Goal: Find specific page/section: Find specific page/section

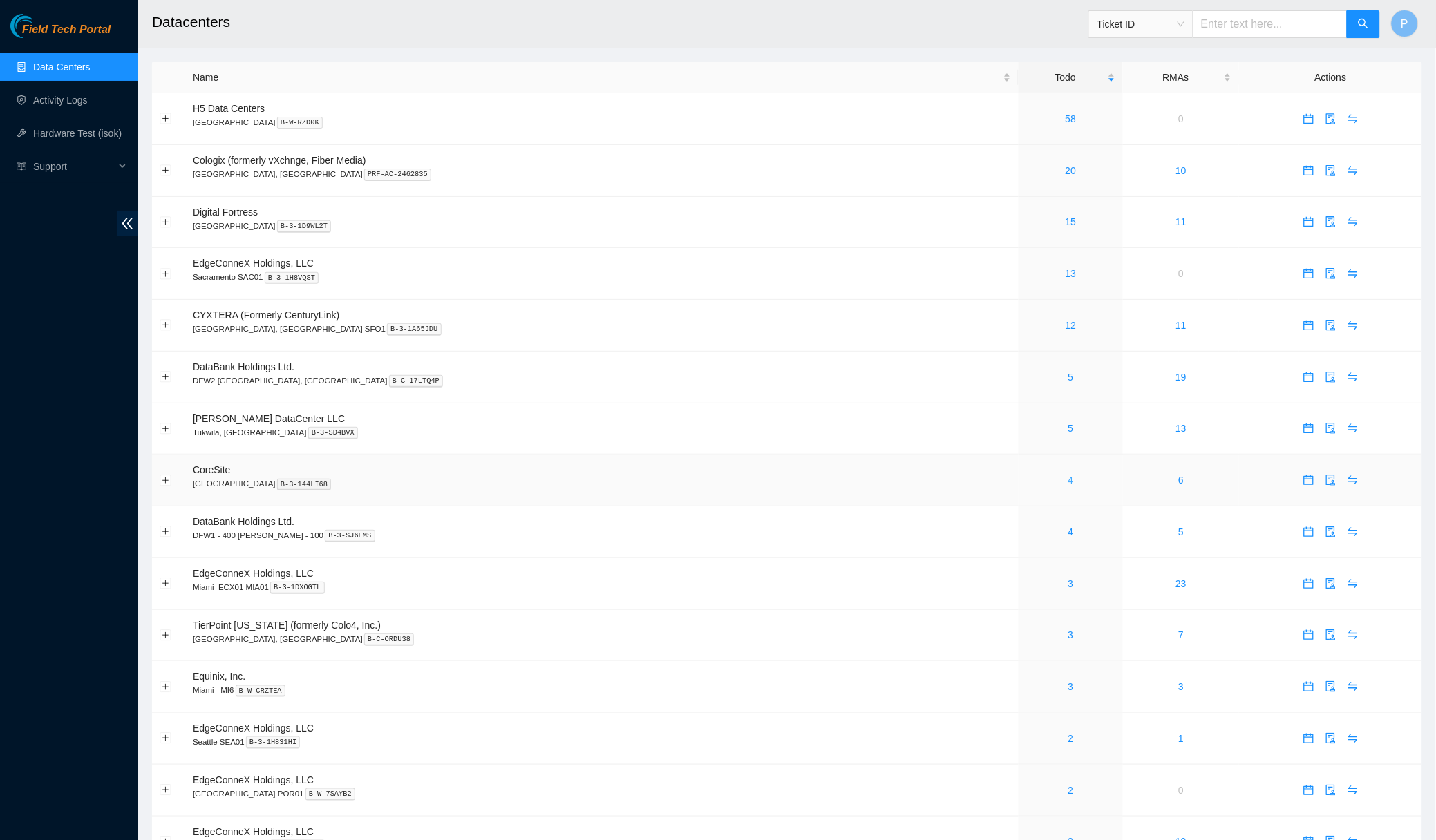
click at [1068, 474] on link "4" at bounding box center [1071, 479] width 6 height 11
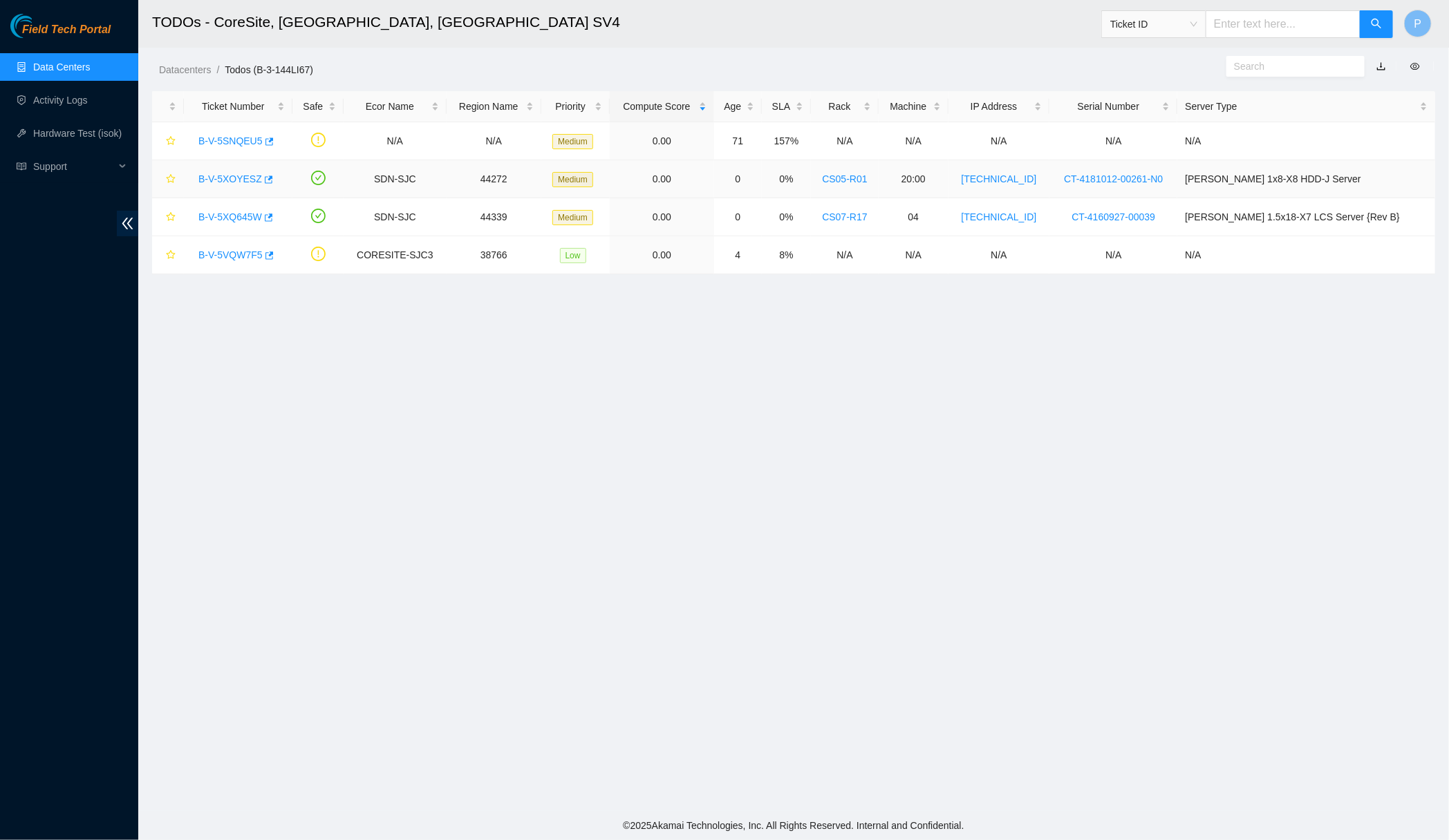
click at [243, 171] on div "B-V-5XOYESZ" at bounding box center [238, 178] width 94 height 22
click at [247, 182] on link "B-V-5XOYESZ" at bounding box center [230, 178] width 63 height 11
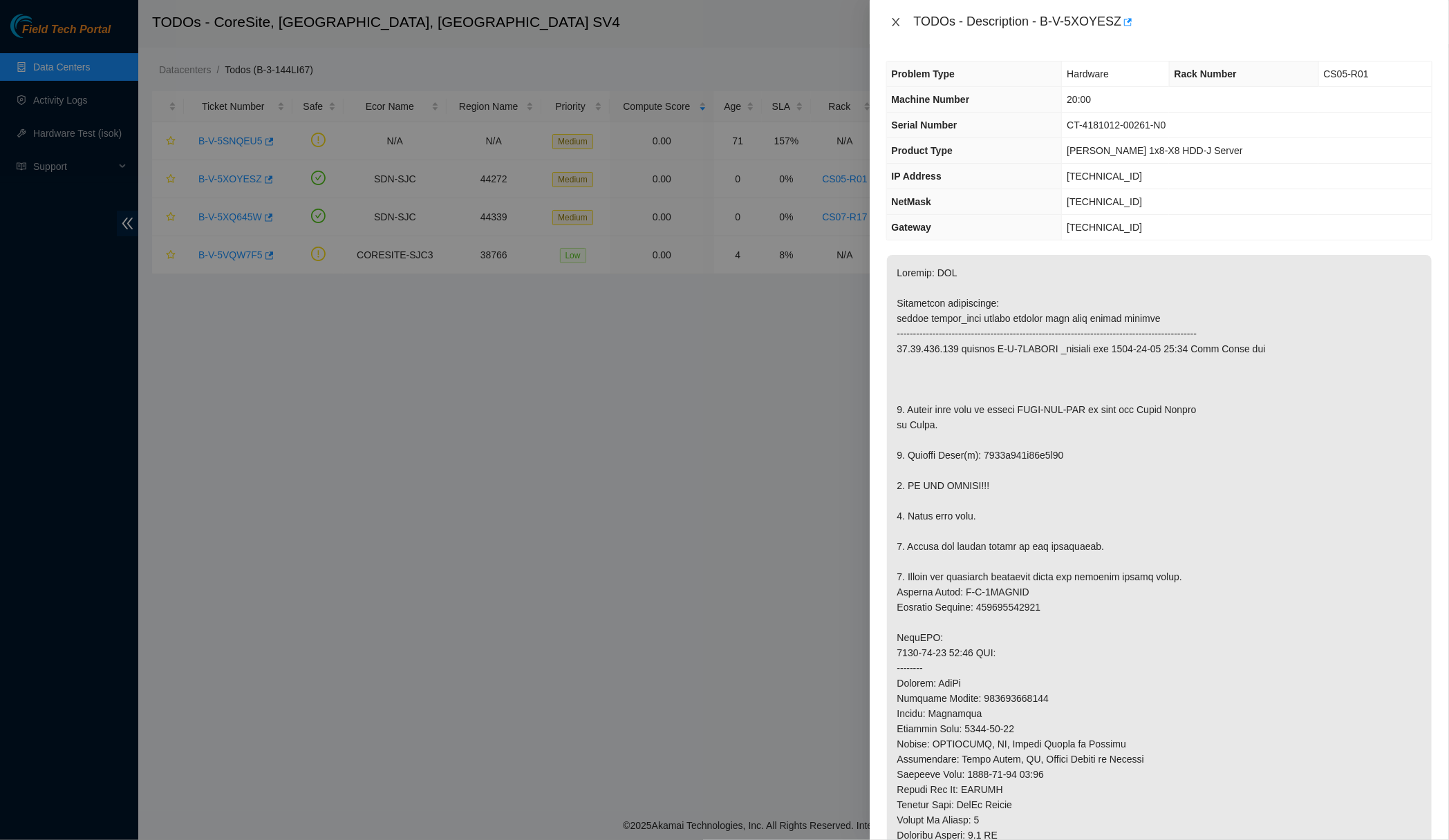
click at [900, 25] on button "Close" at bounding box center [896, 22] width 20 height 13
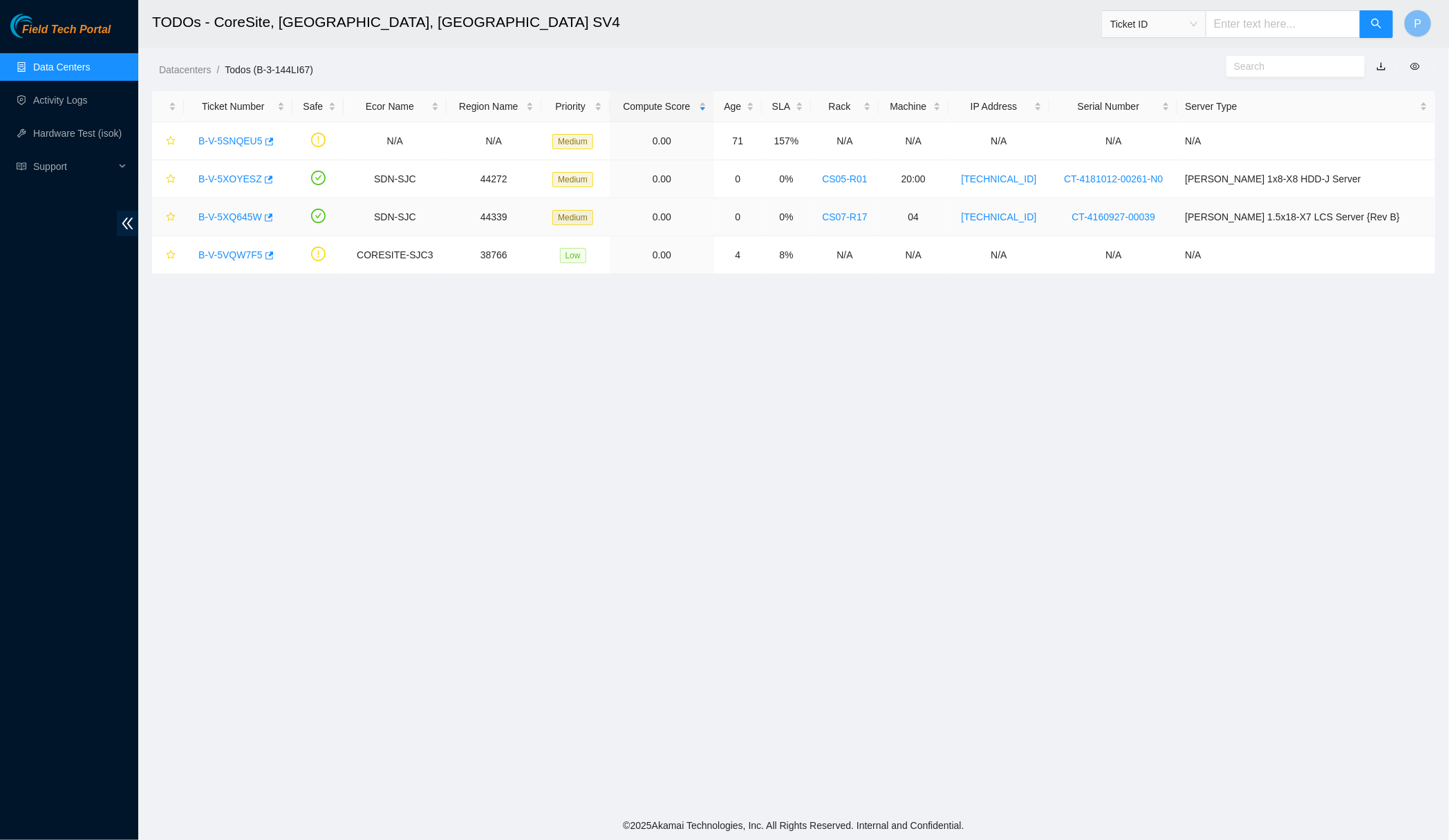
click at [208, 215] on link "B-V-5XQ645W" at bounding box center [230, 216] width 63 height 11
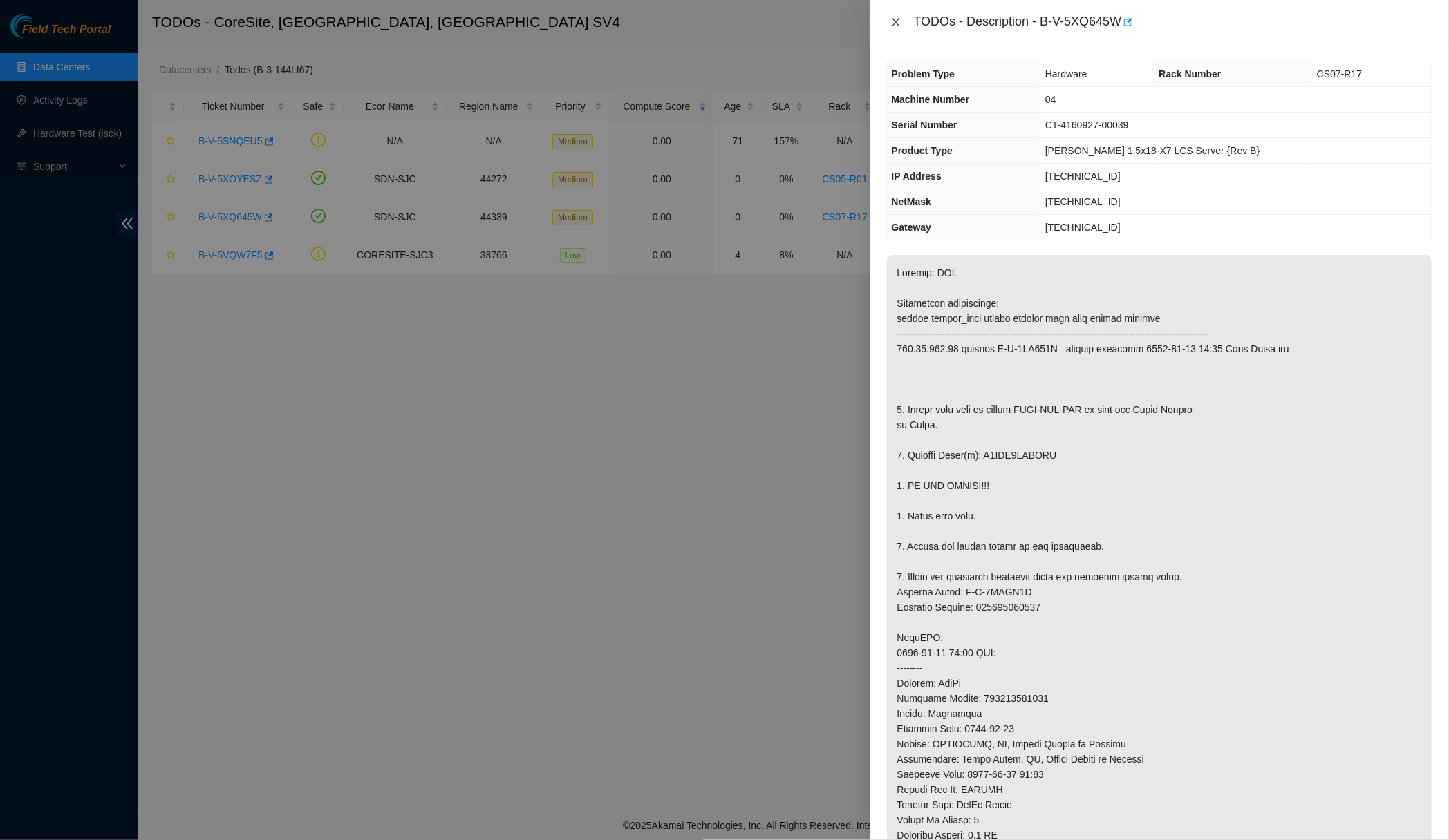
click at [888, 22] on button "Close" at bounding box center [896, 22] width 20 height 13
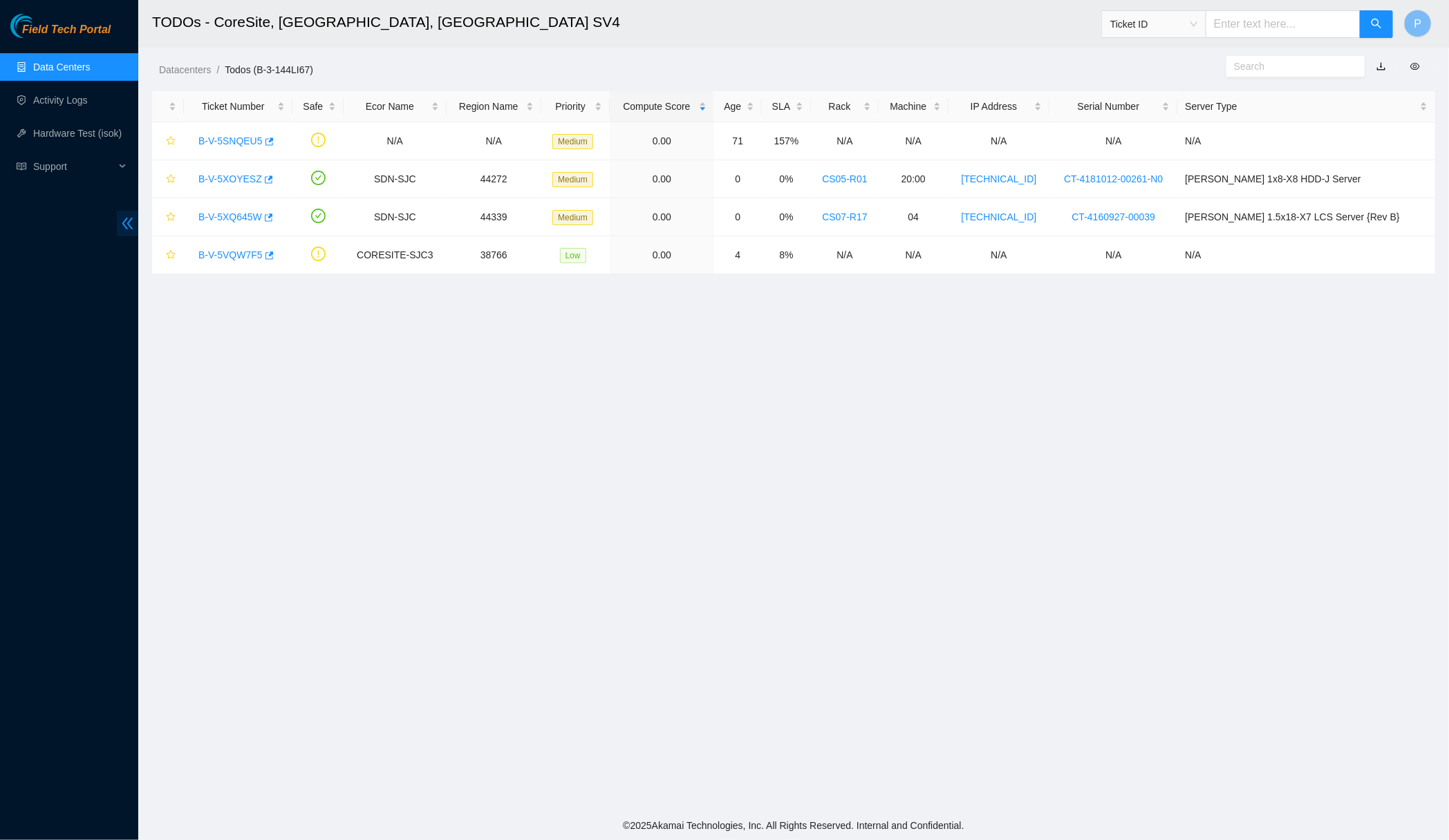
click at [120, 228] on icon "double-left" at bounding box center [127, 223] width 15 height 15
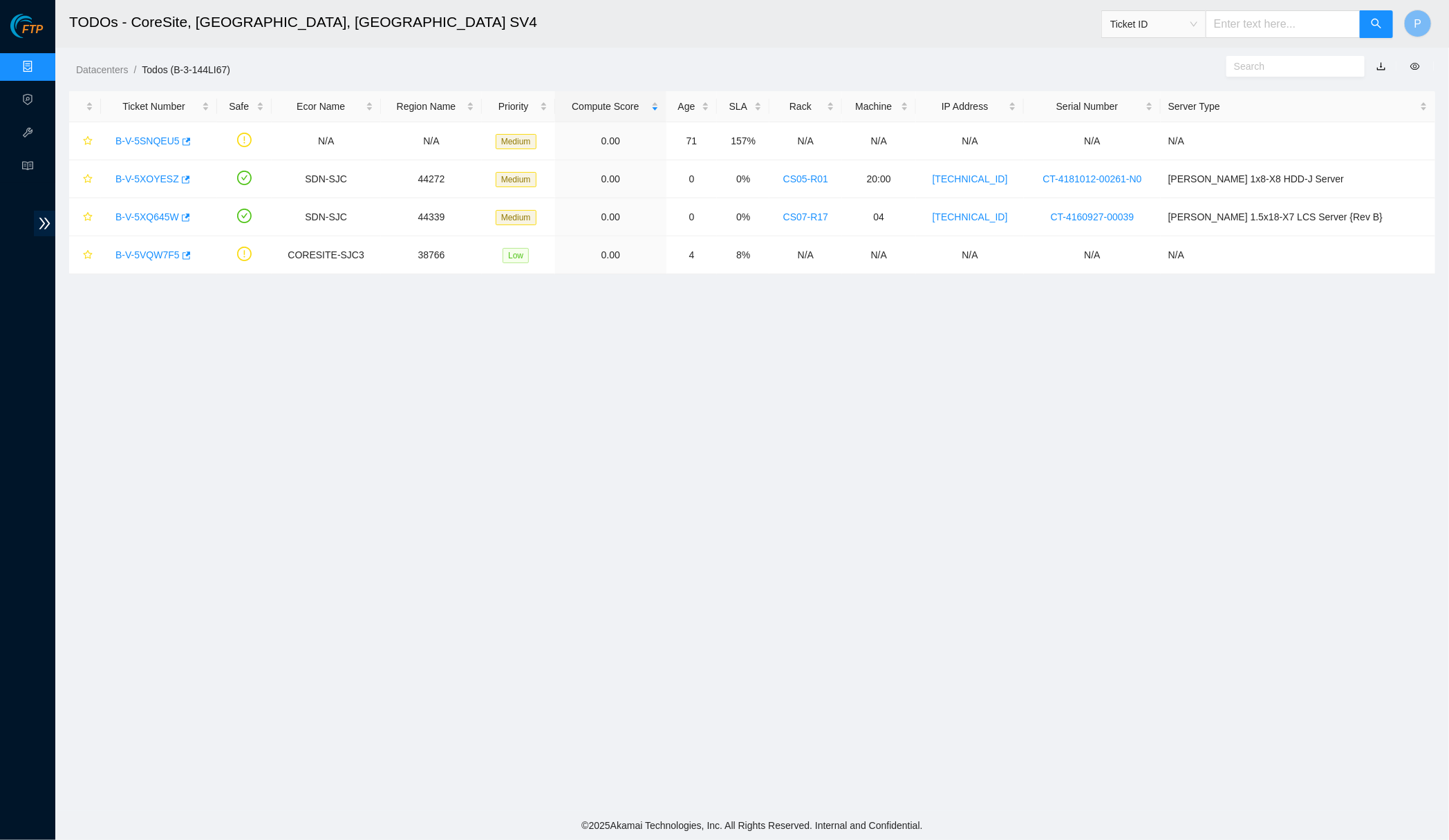
click at [385, 54] on div "Datacenters / Todos (B-3-144LI67) /" at bounding box center [577, 38] width 1045 height 77
click at [702, 444] on main "TODOs - CoreSite, Santa Clara, CA SV4 Ticket ID P Datacenters / Todos (B-3-144L…" at bounding box center [752, 405] width 1394 height 811
click at [40, 66] on link "Data Centers" at bounding box center [68, 66] width 56 height 11
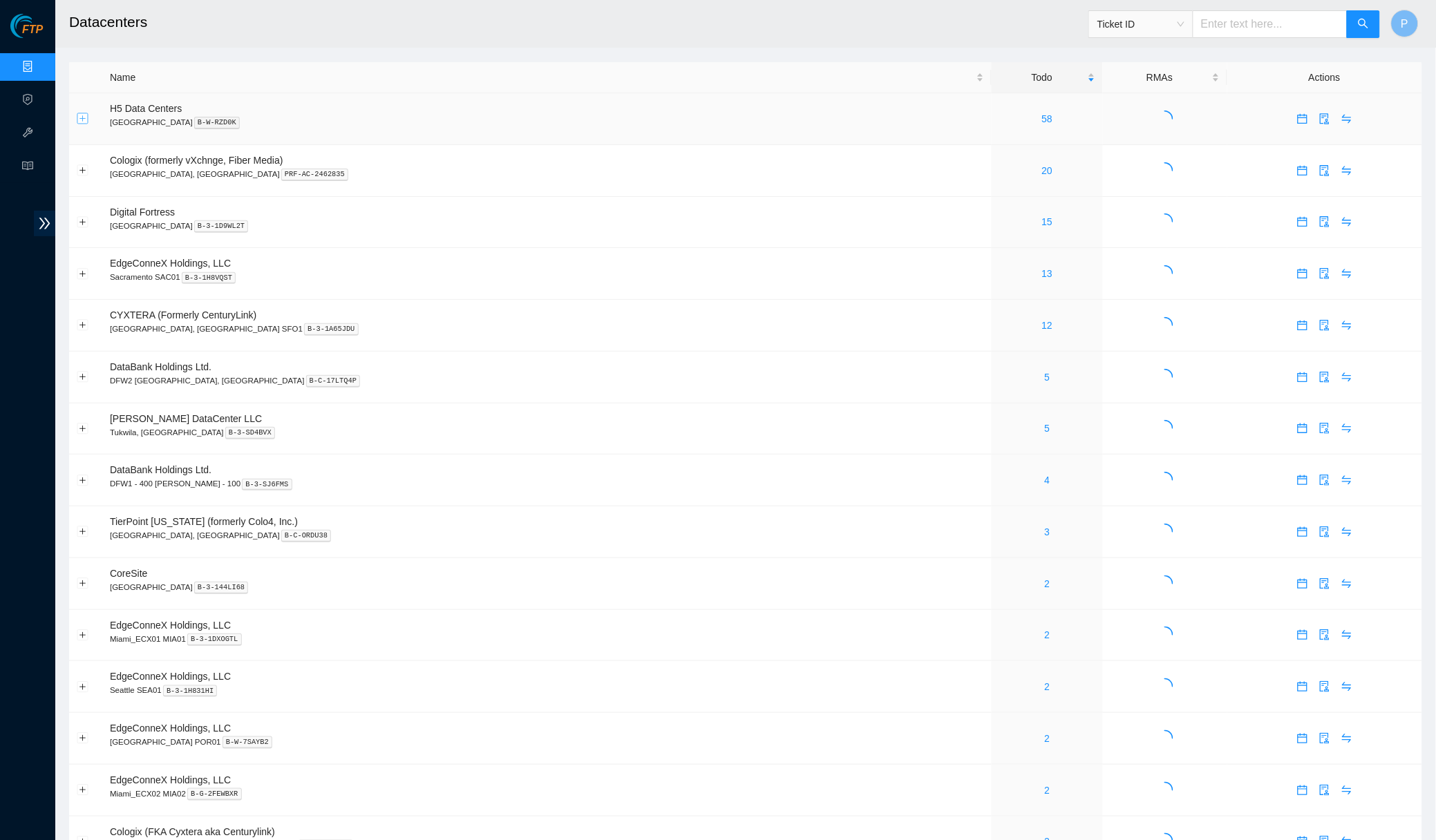
click at [79, 117] on button "Expand row" at bounding box center [82, 118] width 11 height 11
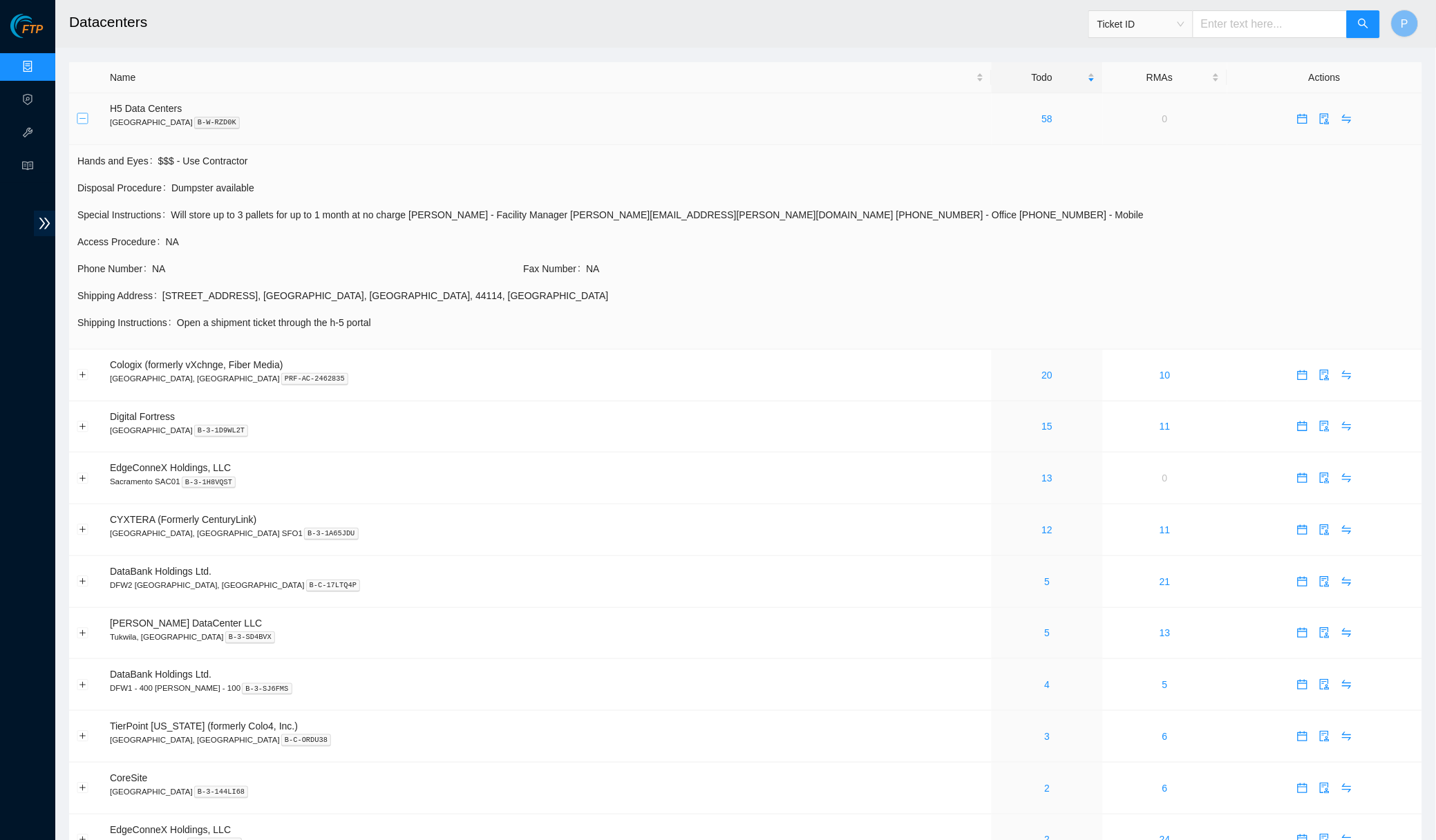
click at [77, 115] on button "Collapse row" at bounding box center [82, 118] width 11 height 11
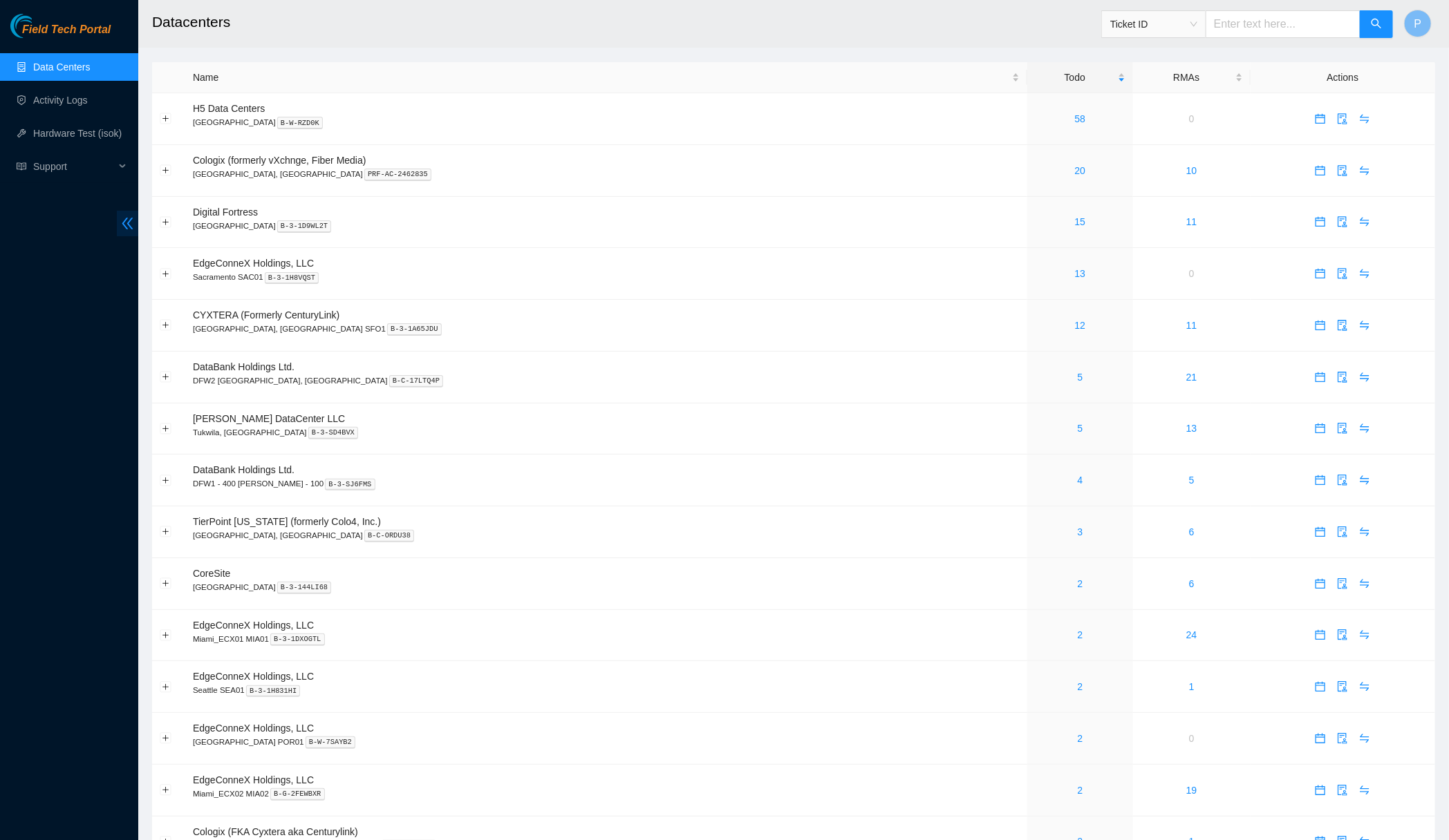
click at [123, 231] on span "double-left" at bounding box center [127, 224] width 22 height 26
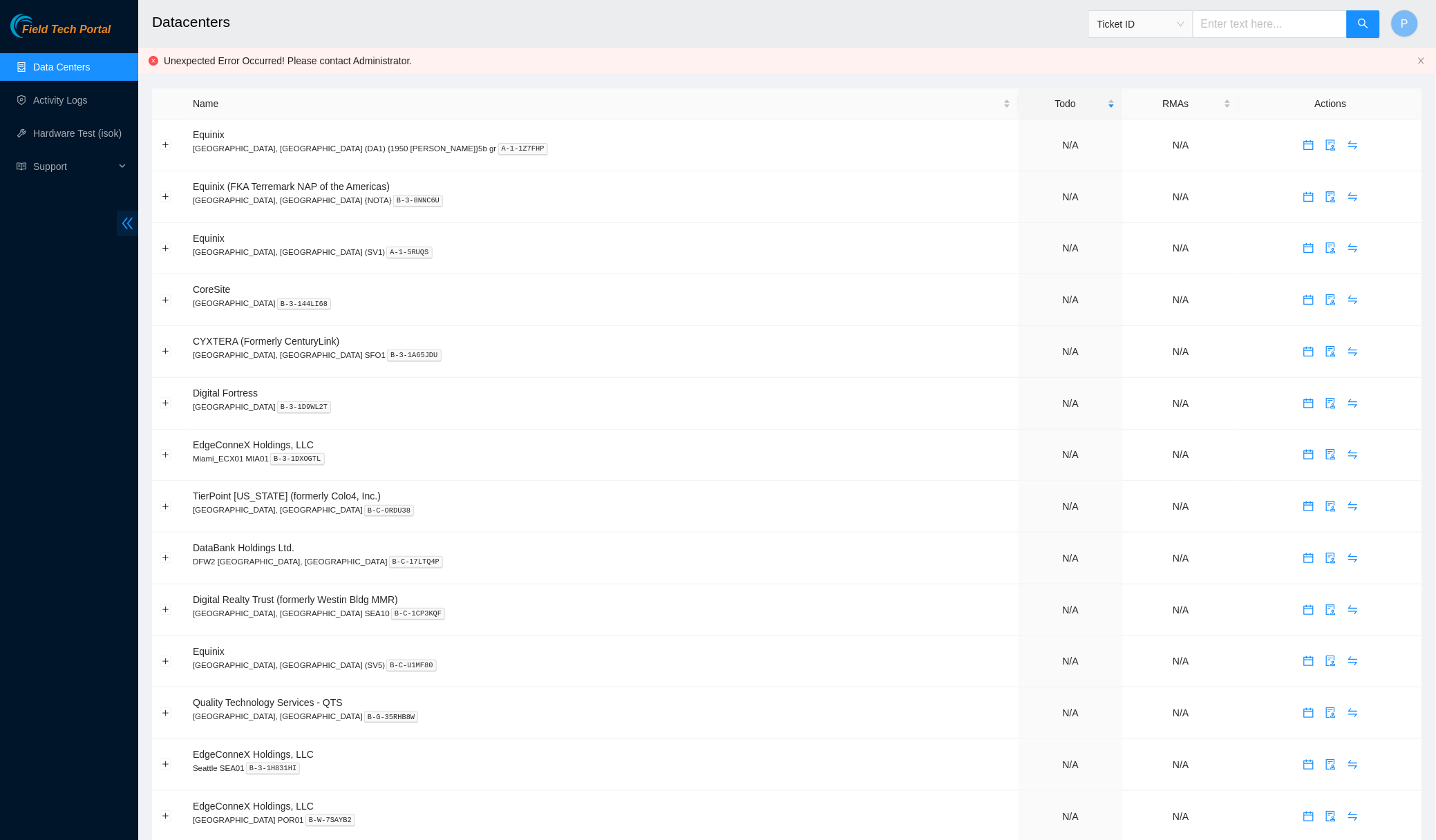
click at [121, 229] on icon "double-left" at bounding box center [127, 223] width 15 height 15
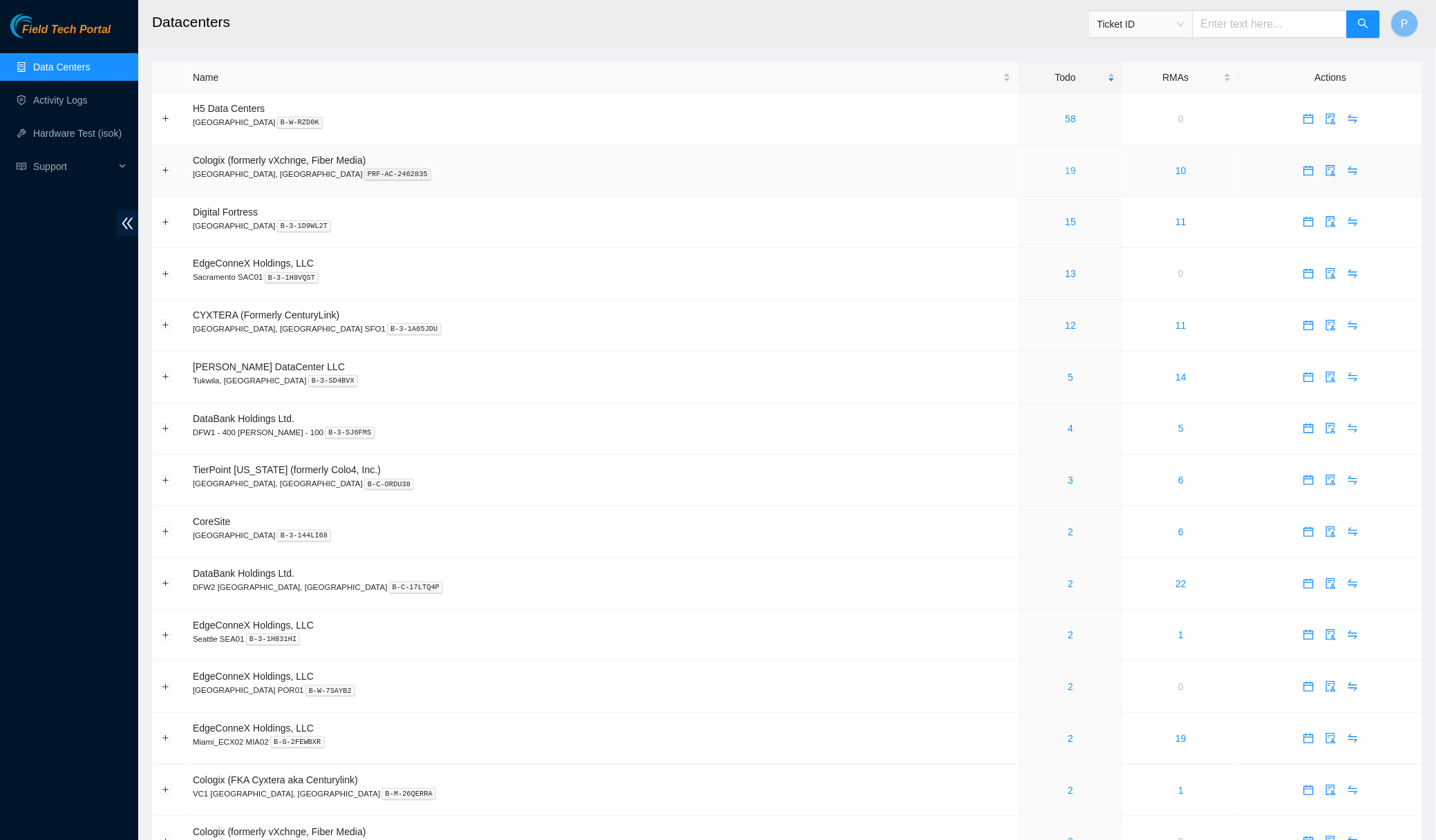
click at [1065, 165] on link "19" at bounding box center [1070, 170] width 11 height 11
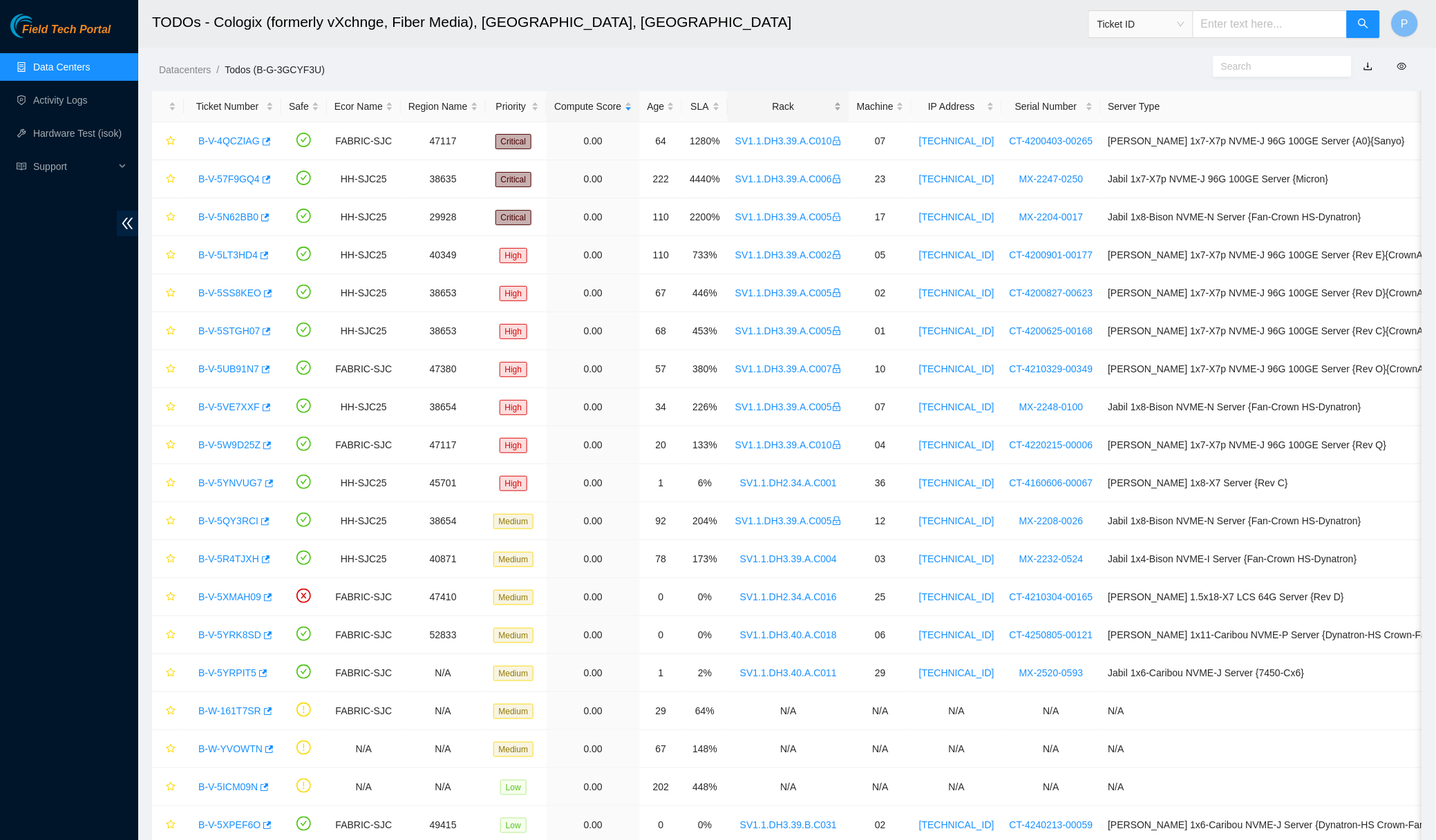
click at [841, 103] on div "Rack" at bounding box center [788, 105] width 107 height 15
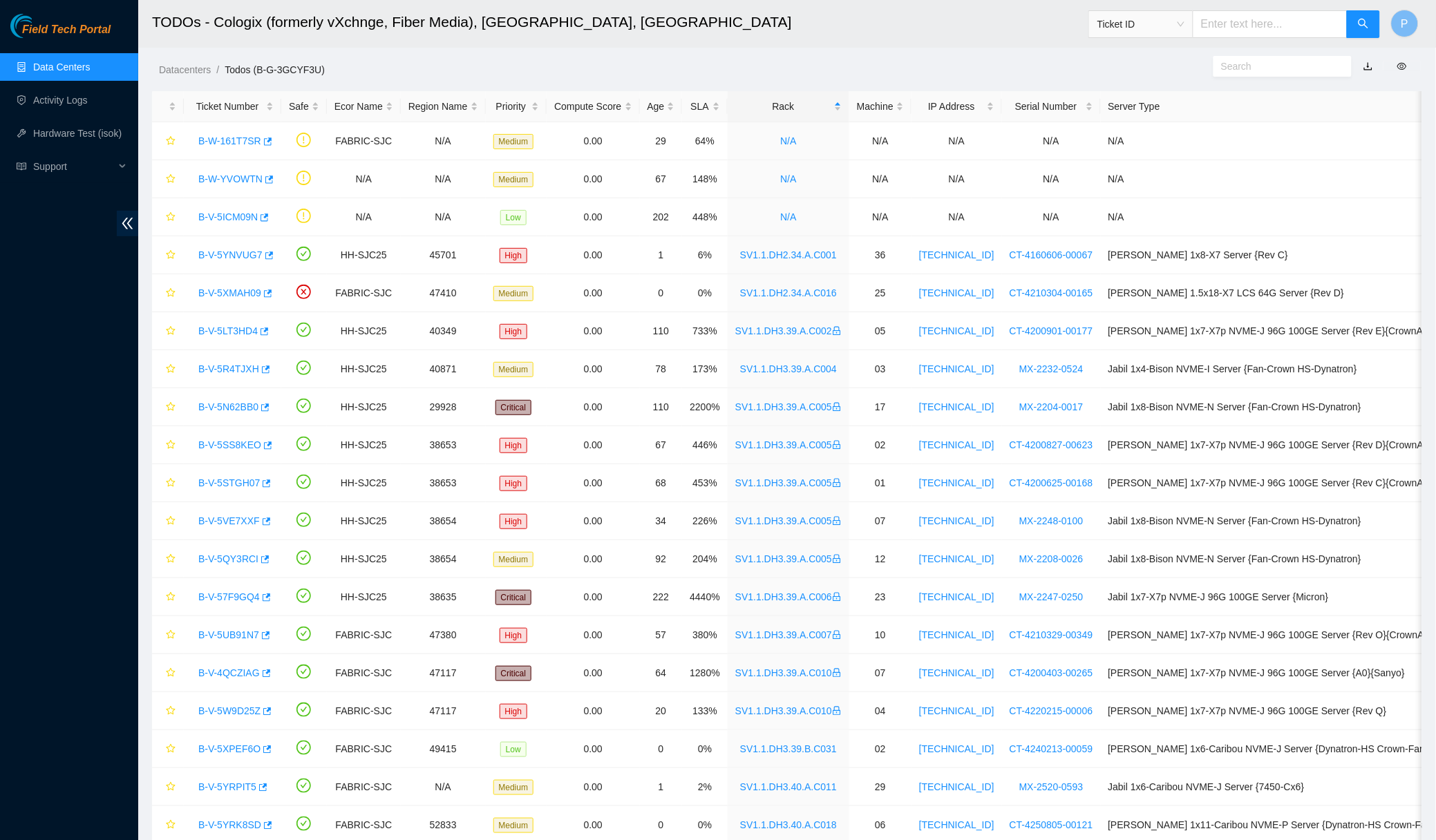
drag, startPoint x: 96, startPoint y: 71, endPoint x: 103, endPoint y: 65, distance: 9.2
click at [90, 71] on link "Data Centers" at bounding box center [61, 66] width 56 height 11
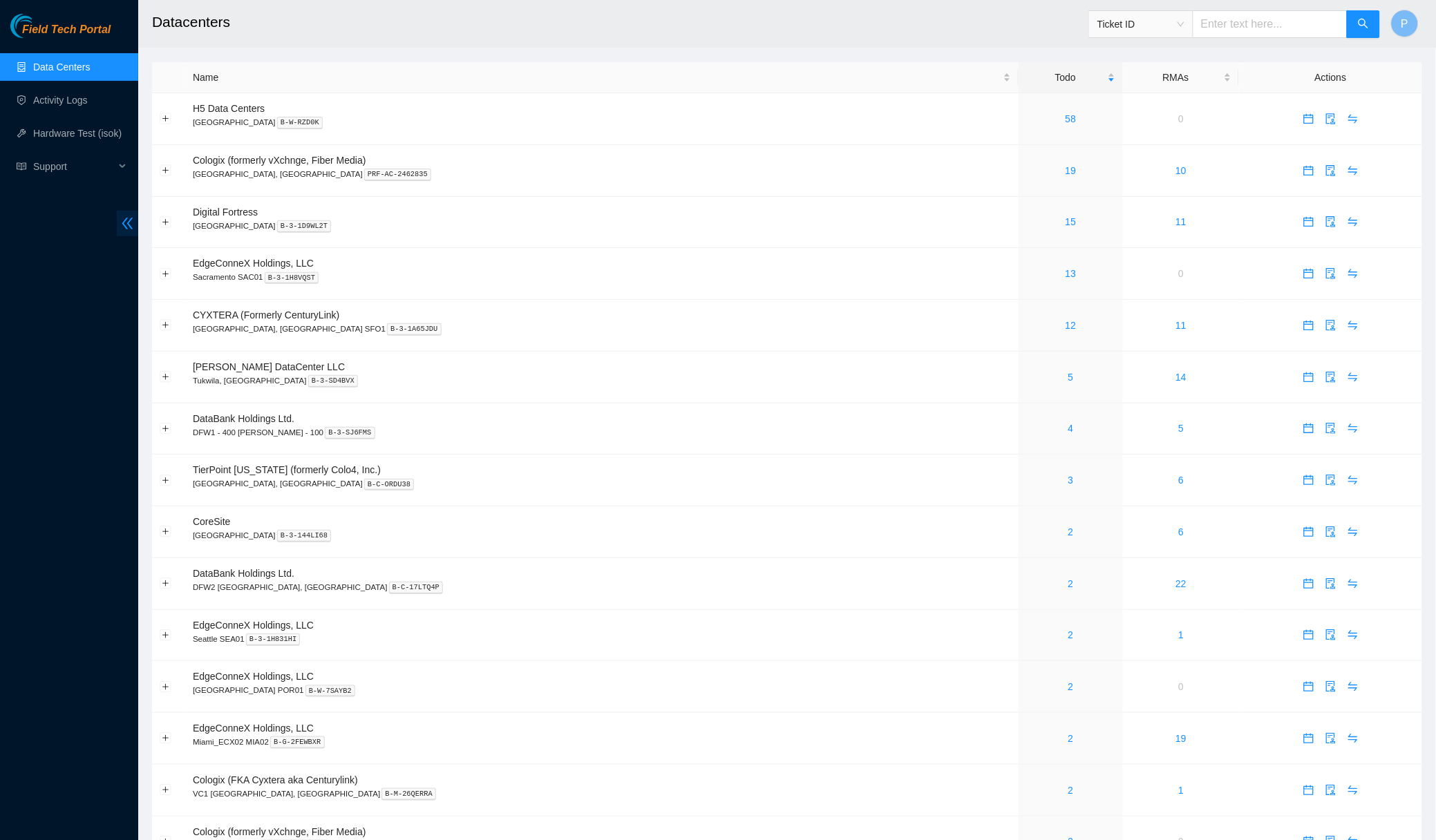
click at [126, 226] on icon "double-left" at bounding box center [127, 223] width 15 height 15
